Goal: Task Accomplishment & Management: Manage account settings

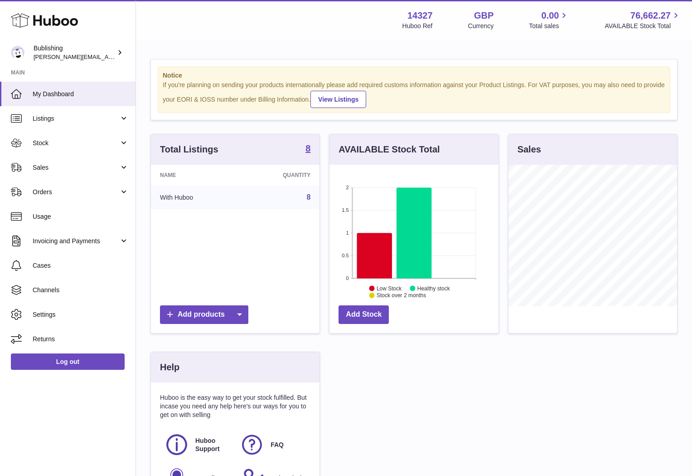
scroll to position [141, 169]
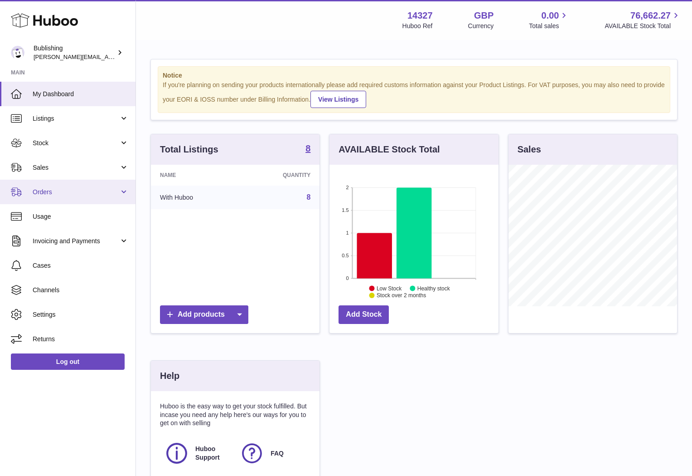
click at [100, 195] on span "Orders" at bounding box center [76, 192] width 87 height 9
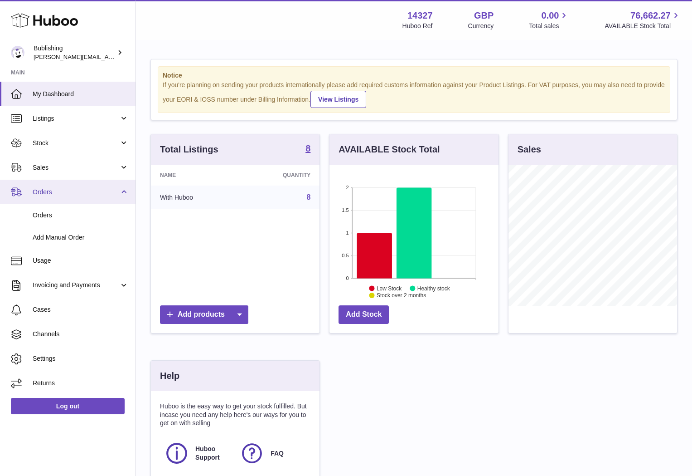
click at [93, 195] on span "Orders" at bounding box center [76, 192] width 87 height 9
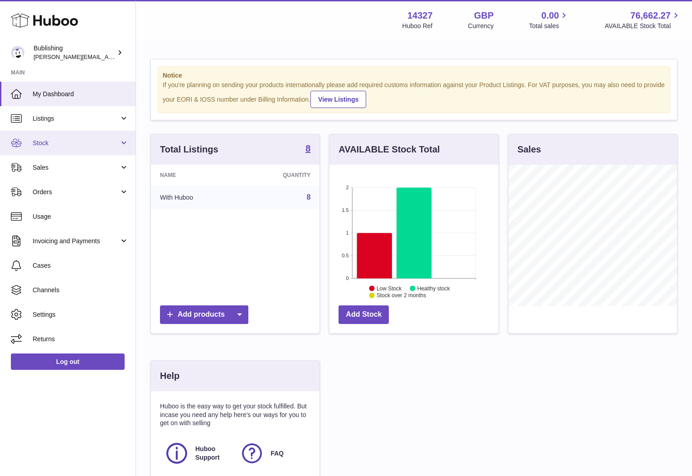
click at [91, 146] on span "Stock" at bounding box center [76, 143] width 87 height 9
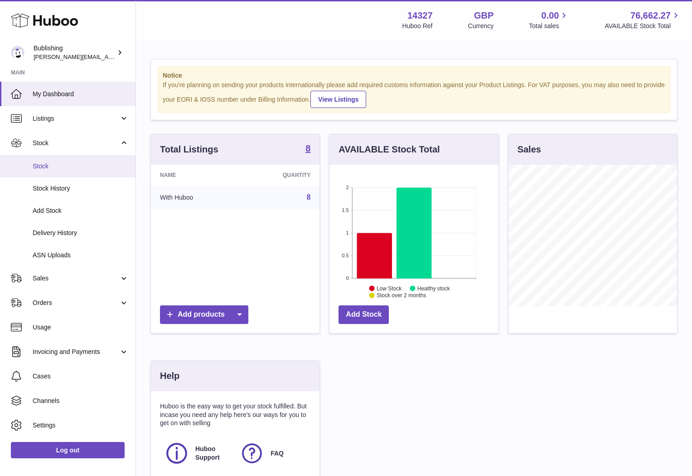
click at [39, 167] on span "Stock" at bounding box center [81, 166] width 96 height 9
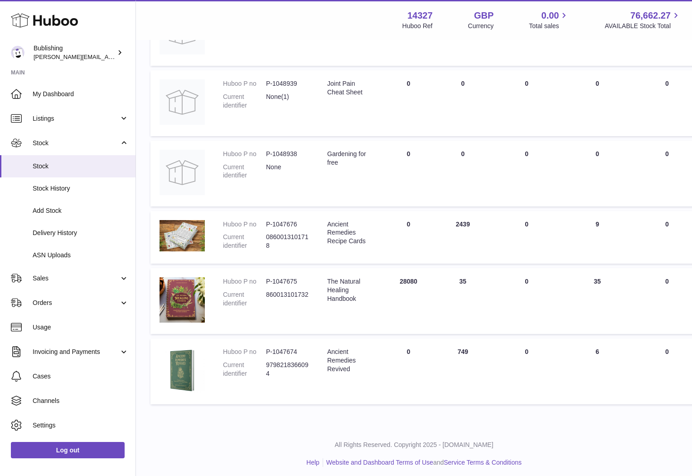
scroll to position [326, 0]
